Goal: Navigation & Orientation: Go to known website

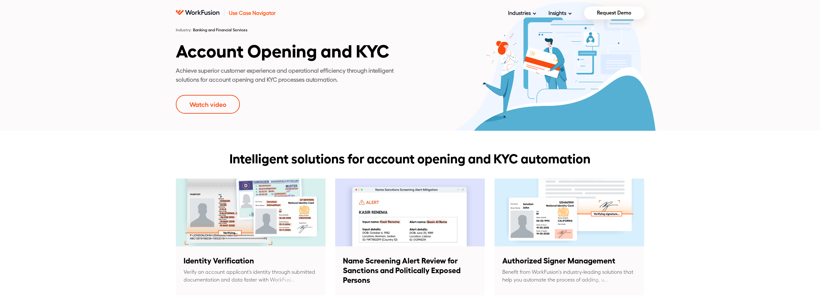
click at [241, 12] on span "Use Case Navigator" at bounding box center [256, 13] width 55 height 8
click at [205, 15] on icon at bounding box center [198, 12] width 44 height 5
